Goal: Register for event/course

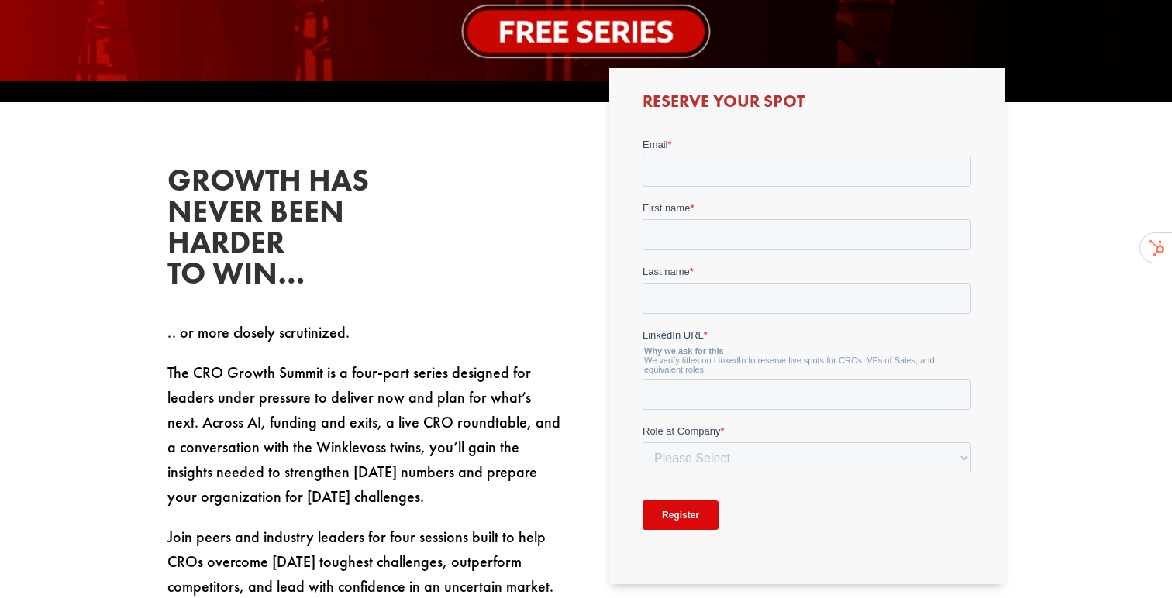
scroll to position [655, 0]
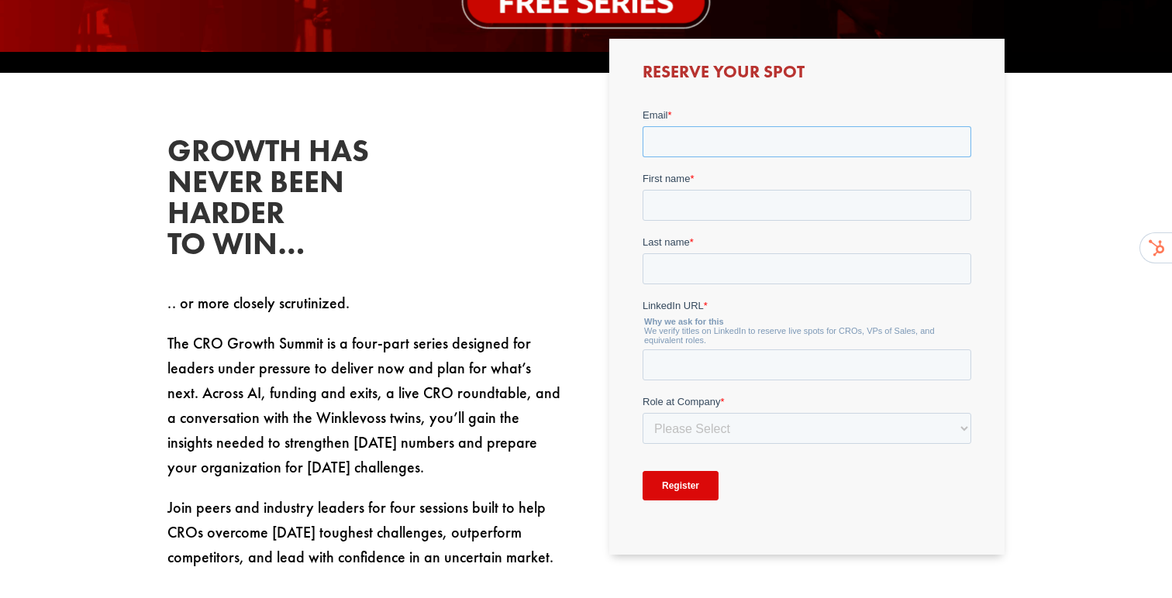
click at [797, 154] on input "Email *" at bounding box center [806, 141] width 329 height 31
type input "[EMAIL_ADDRESS][DOMAIN_NAME]"
type input "[PERSON_NAME]"
type input "Daddesi"
type input "[DOMAIN_NAME][URL]"
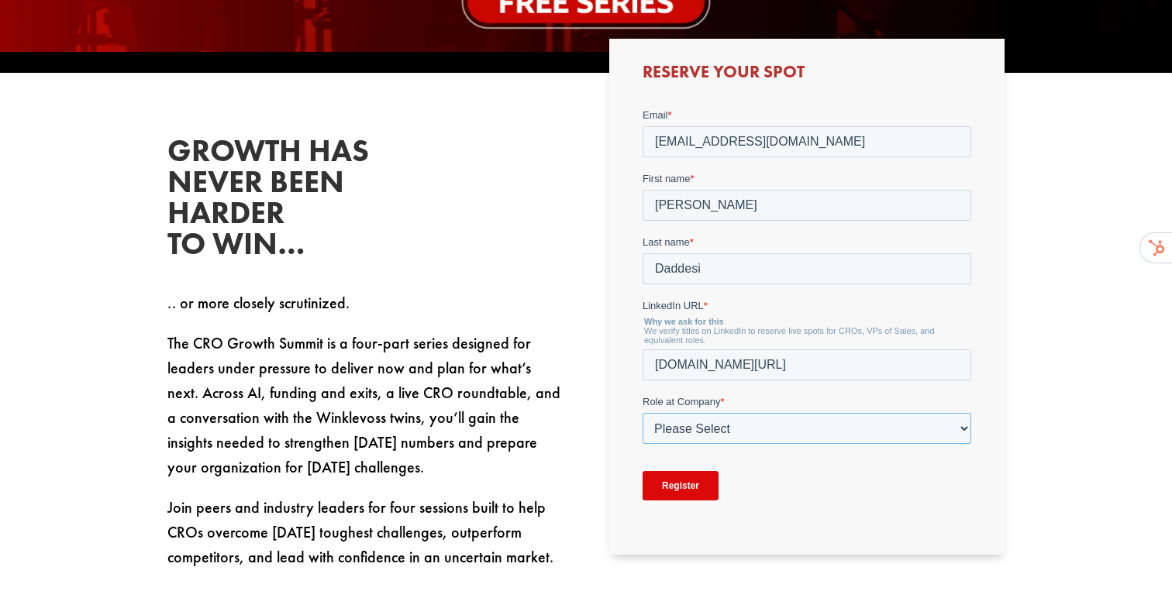
select select "C-Level (CRO, CSO, etc)"
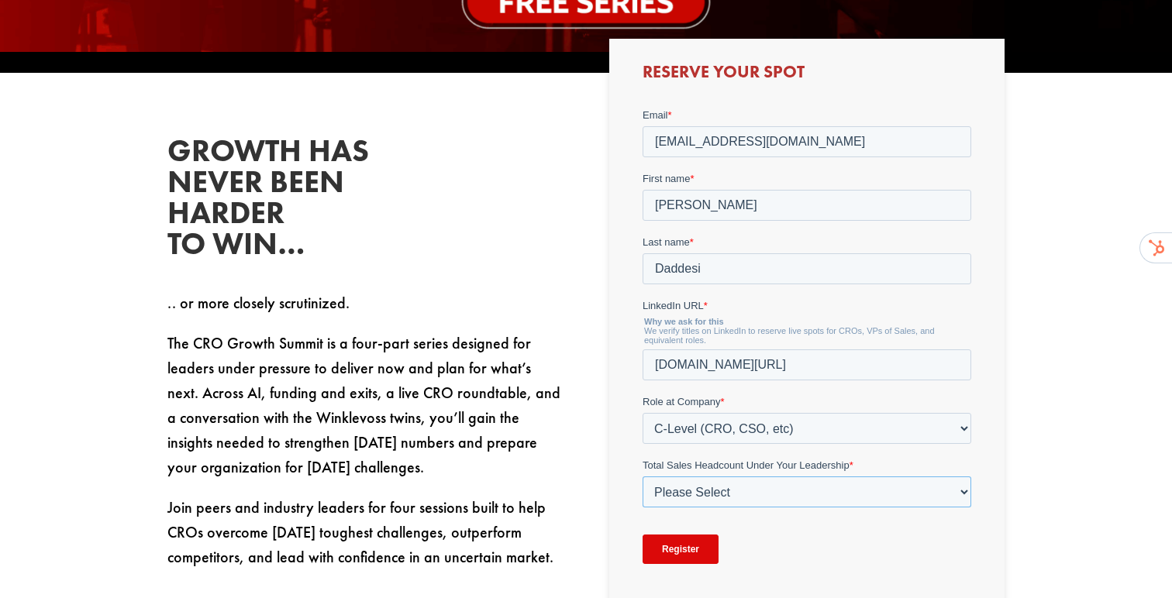
click at [735, 493] on select "Please Select Just Me 1-9 [PHONE_NUMBER] [PHONE_NUMBER]+" at bounding box center [806, 492] width 329 height 31
select select "10-19"
click at [642, 477] on select "Please Select Just Me 1-9 [PHONE_NUMBER] [PHONE_NUMBER]+" at bounding box center [806, 492] width 329 height 31
click at [759, 370] on input "[DOMAIN_NAME][URL]" at bounding box center [806, 364] width 329 height 31
type input "[DOMAIN_NAME][URL]"
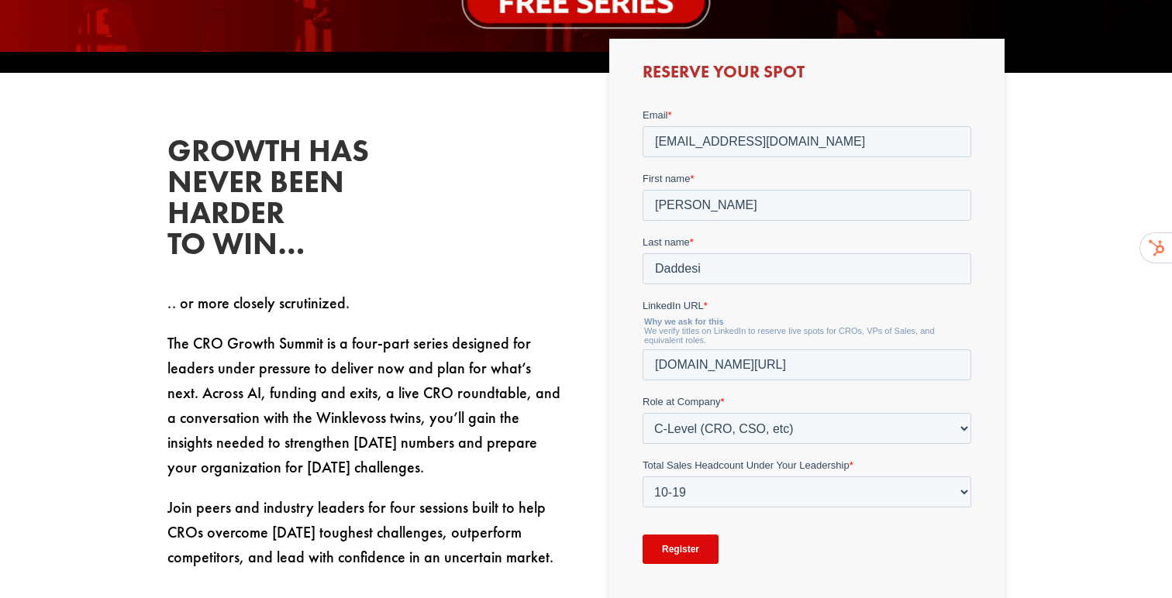
click at [675, 551] on input "Register" at bounding box center [680, 549] width 76 height 29
